Goal: Task Accomplishment & Management: Manage account settings

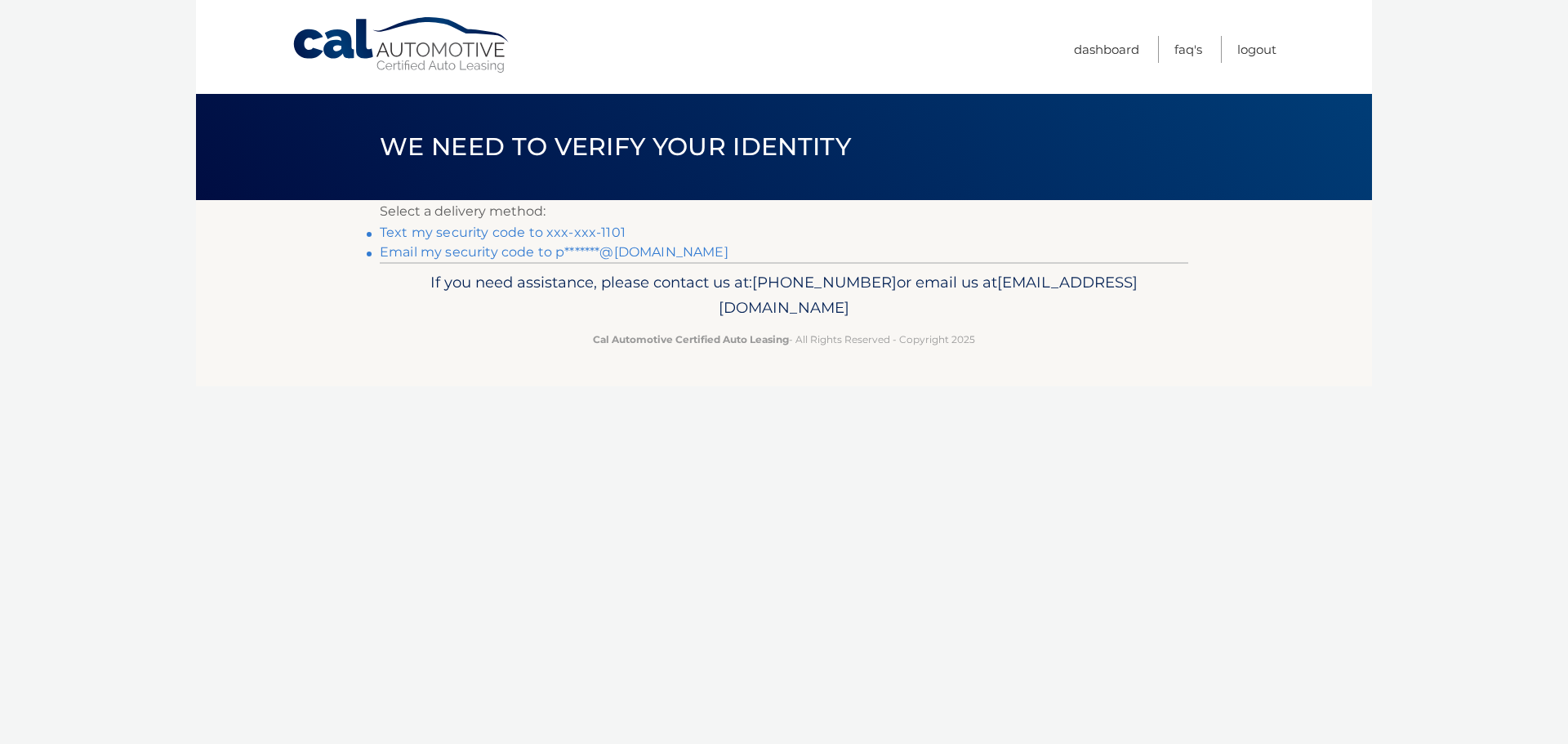
click at [518, 230] on link "Text my security code to xxx-xxx-1101" at bounding box center [502, 233] width 246 height 16
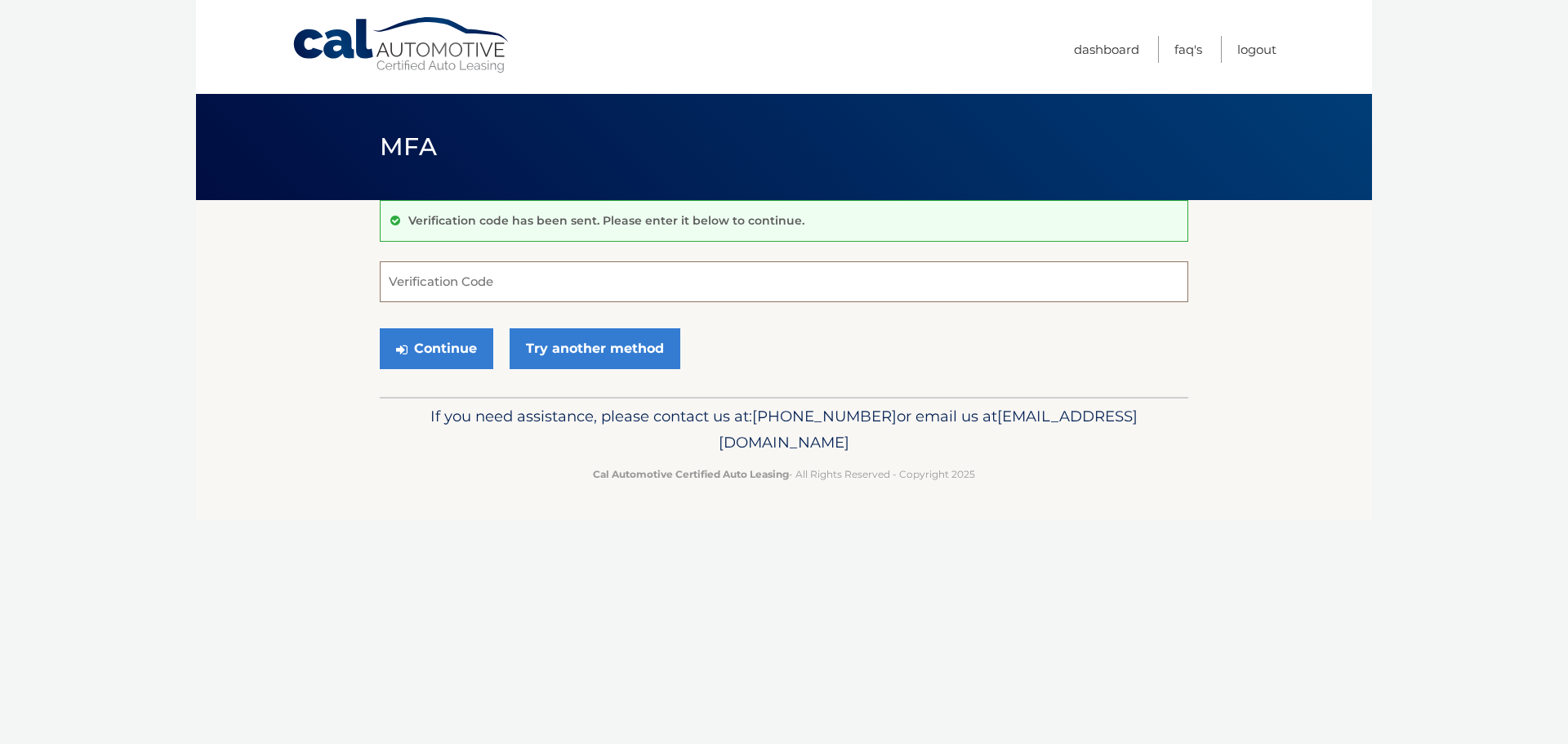
click at [480, 262] on input "Verification Code" at bounding box center [784, 282] width 808 height 41
type input "201664"
click at [380, 329] on button "Continue" at bounding box center [436, 349] width 114 height 41
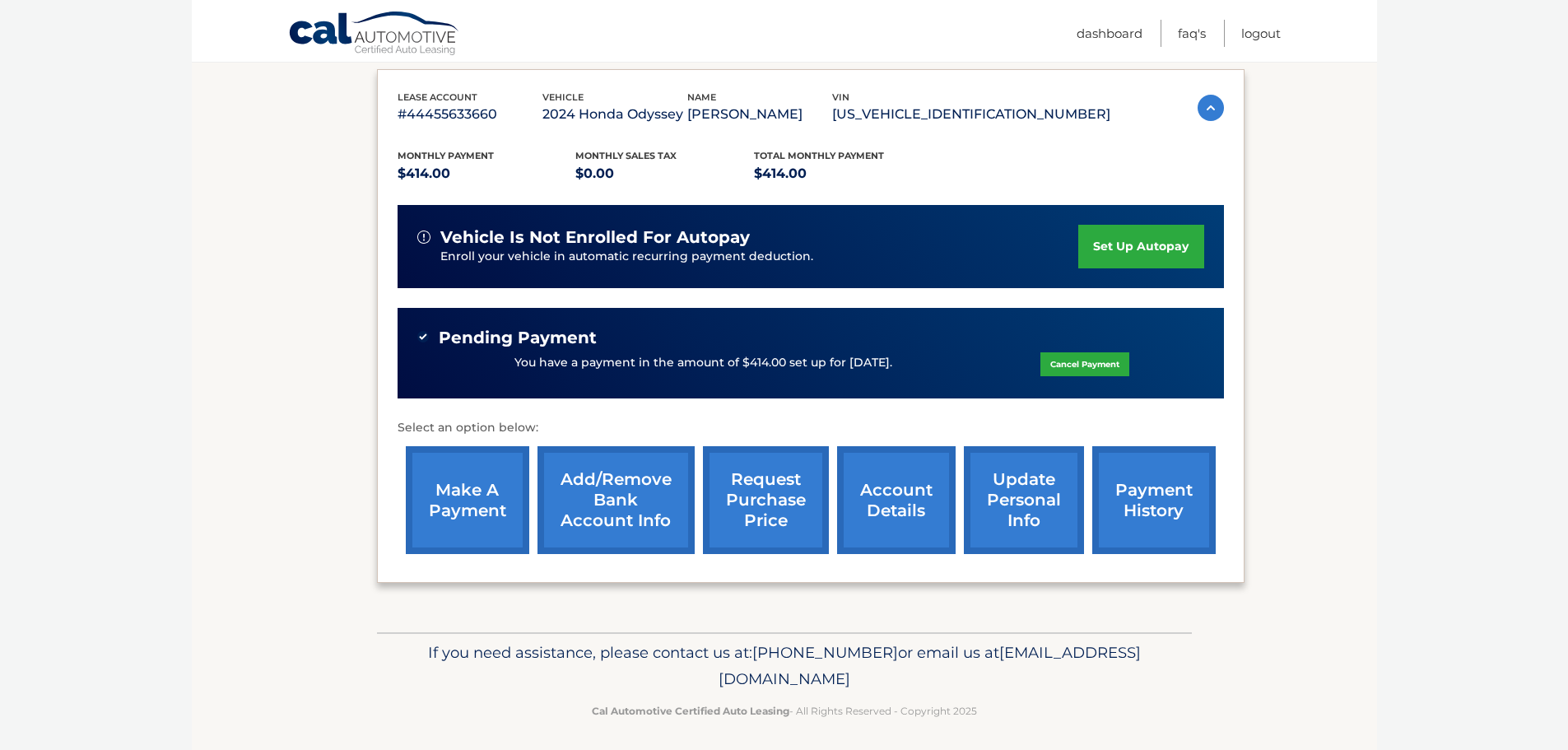
scroll to position [279, 0]
